Goal: Transaction & Acquisition: Purchase product/service

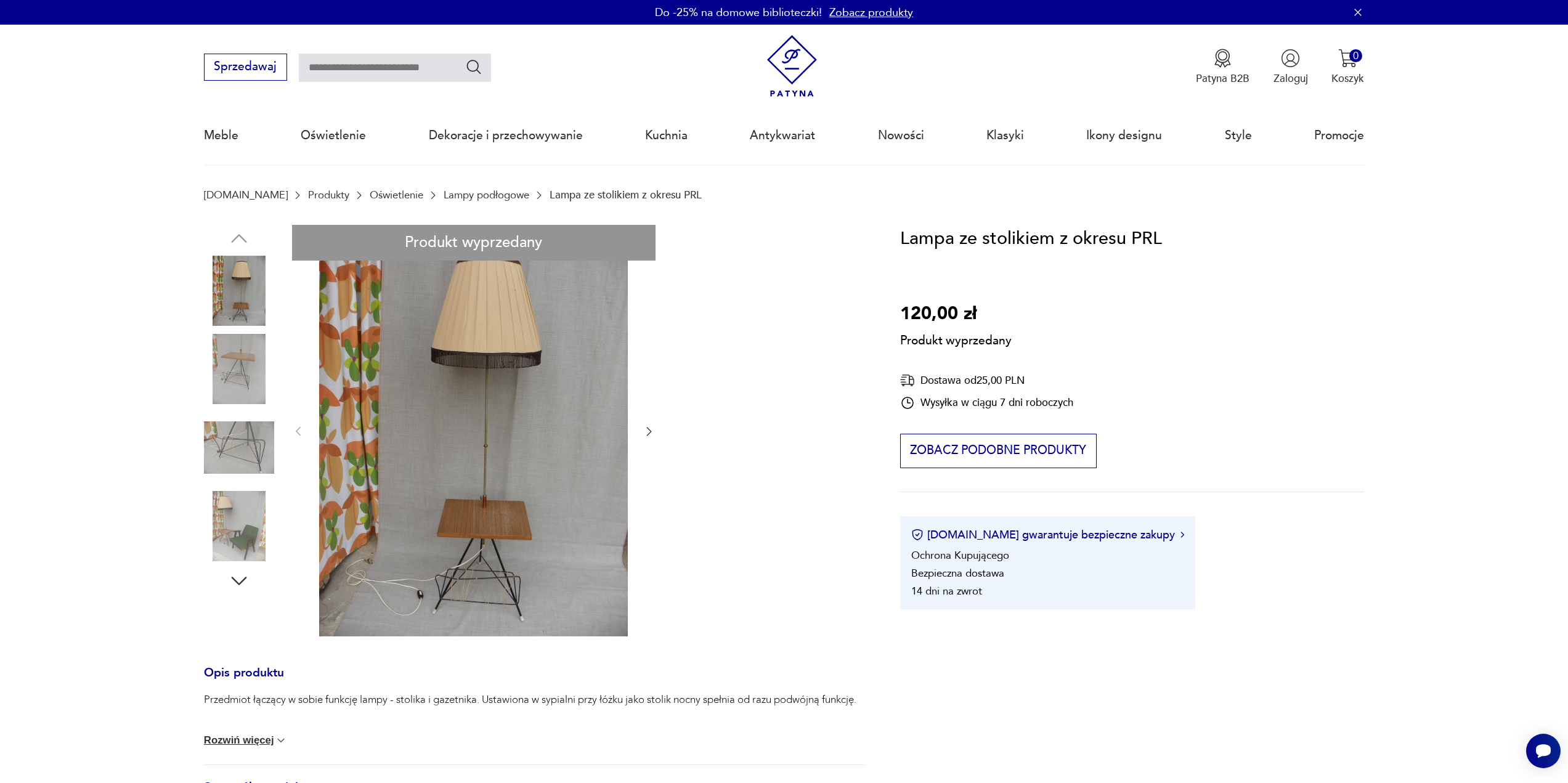
click at [647, 432] on div "Produkt wyprzedany Opis produktu Przedmiot łączący w sobie funkcję lampy - stol…" at bounding box center [534, 580] width 660 height 710
click at [239, 534] on div "Produkt wyprzedany Opis produktu Przedmiot łączący w sobie funkcję lampy - stol…" at bounding box center [534, 580] width 660 height 710
click at [232, 429] on div "Produkt wyprzedany Opis produktu Przedmiot łączący w sobie funkcję lampy - stol…" at bounding box center [534, 580] width 660 height 710
click at [655, 433] on div "Produkt wyprzedany Opis produktu Przedmiot łączący w sobie funkcję lampy - stol…" at bounding box center [534, 580] width 660 height 710
click at [647, 432] on div "Produkt wyprzedany Opis produktu Przedmiot łączący w sobie funkcję lampy - stol…" at bounding box center [534, 580] width 660 height 710
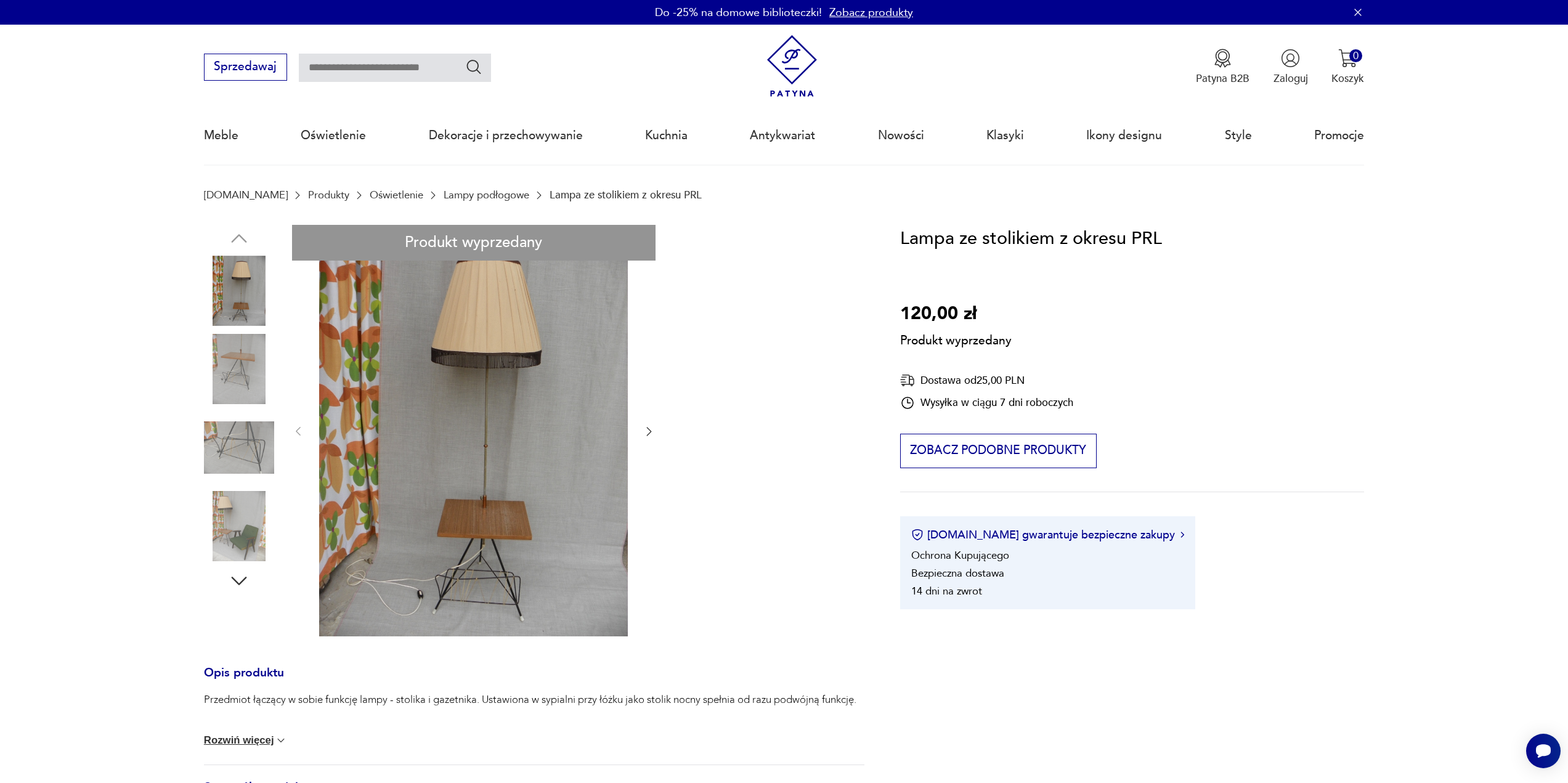
drag, startPoint x: 702, startPoint y: 440, endPoint x: 822, endPoint y: 437, distance: 120.0
click at [707, 440] on div "Produkt wyprzedany Opis produktu Przedmiot łączący w sobie funkcję lampy - stol…" at bounding box center [534, 580] width 660 height 710
click at [585, 462] on div "Produkt wyprzedany Opis produktu Przedmiot łączący w sobie funkcję lampy - stol…" at bounding box center [534, 580] width 660 height 710
